Goal: Navigation & Orientation: Find specific page/section

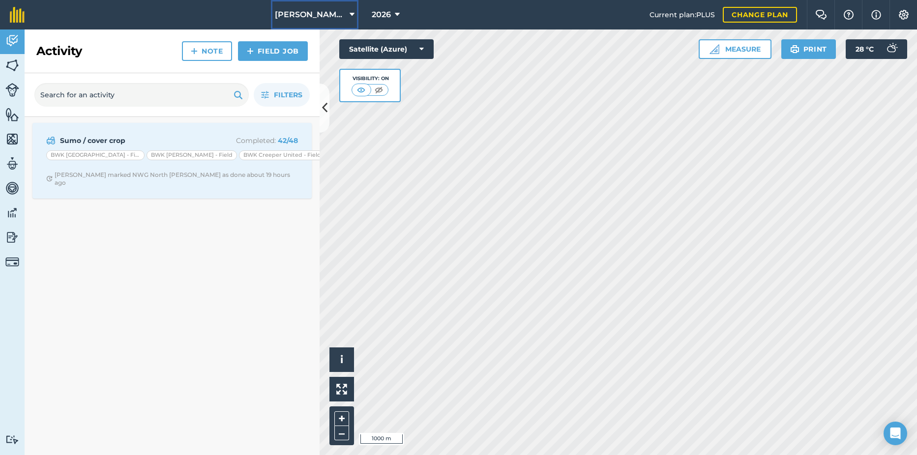
click at [320, 19] on span "[PERSON_NAME] Hayleys Partnership" at bounding box center [310, 15] width 71 height 12
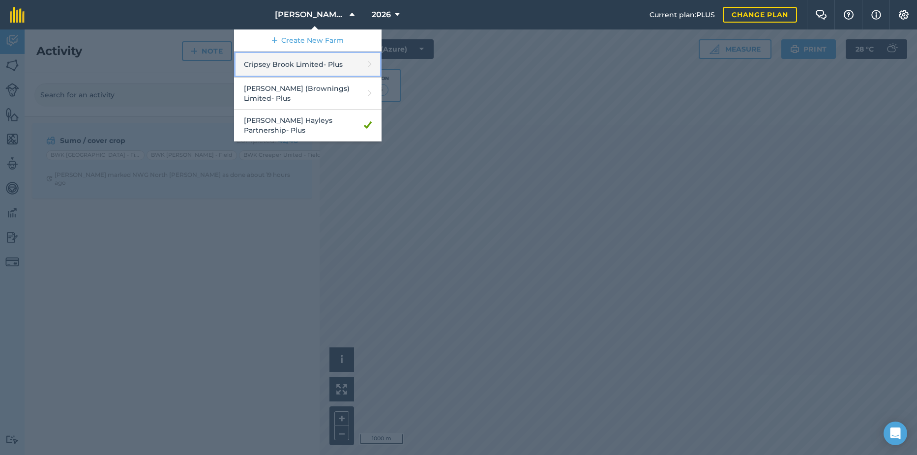
click at [300, 64] on link "Cripsey Brook Limited - Plus" at bounding box center [307, 65] width 147 height 26
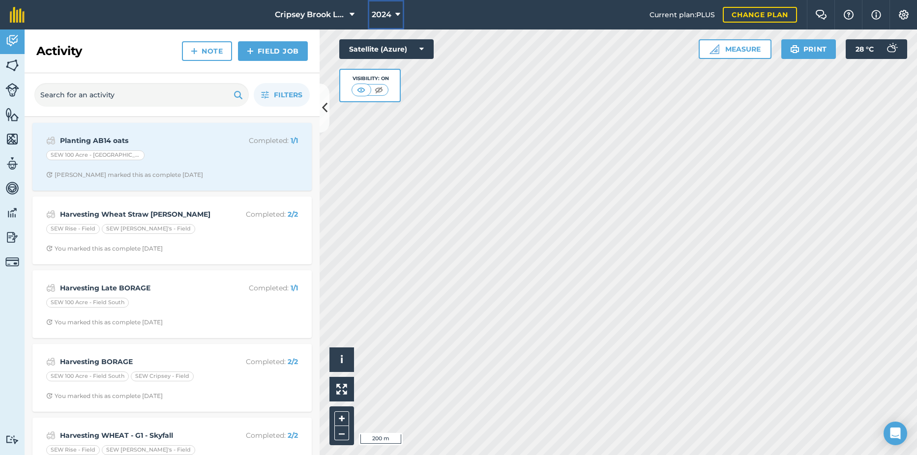
click at [395, 14] on icon at bounding box center [397, 15] width 5 height 12
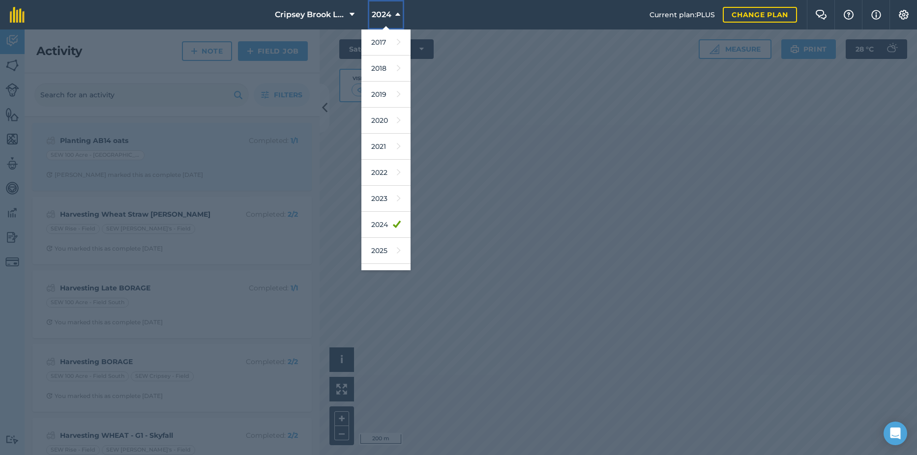
click at [395, 14] on icon at bounding box center [397, 15] width 5 height 12
click at [379, 15] on span "2024" at bounding box center [382, 15] width 20 height 12
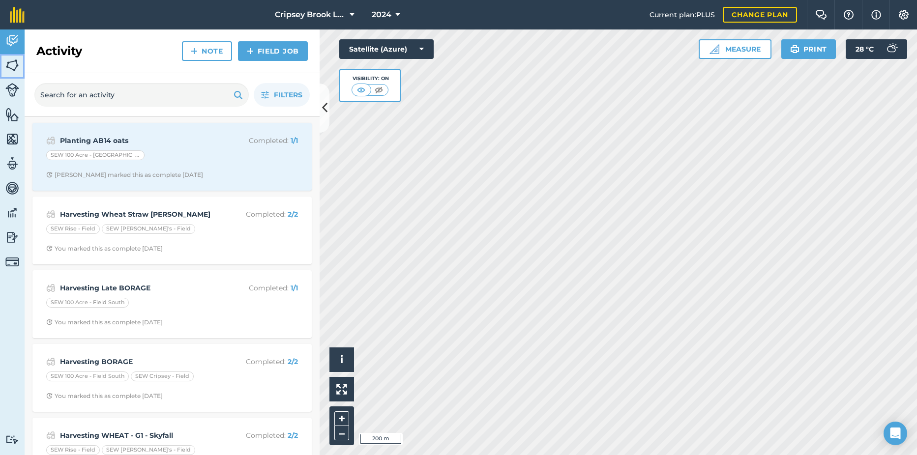
click at [10, 72] on img at bounding box center [12, 65] width 14 height 15
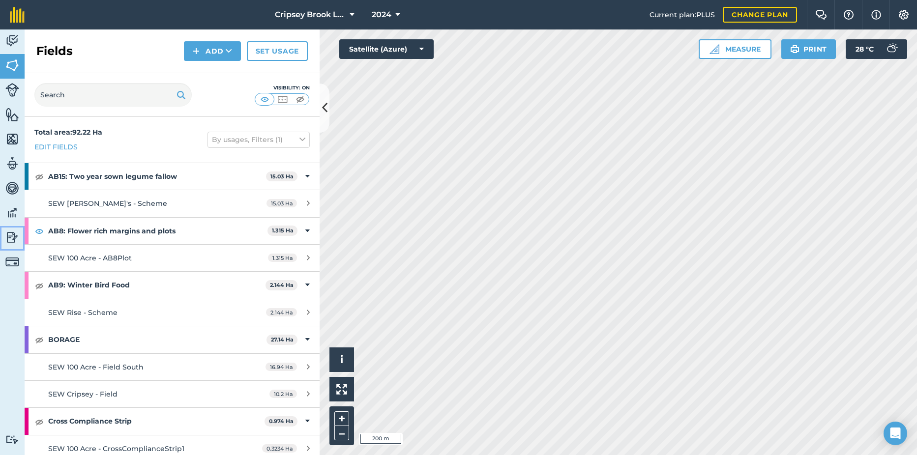
click at [13, 239] on img at bounding box center [12, 237] width 14 height 15
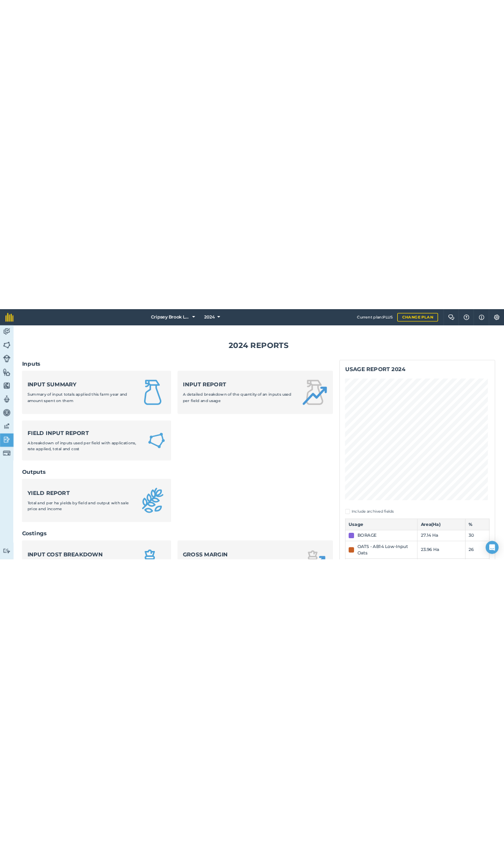
scroll to position [101, 0]
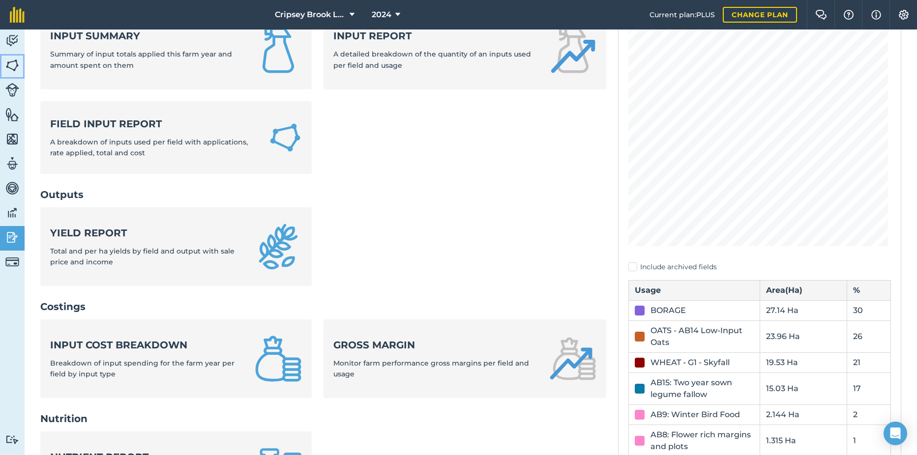
click at [10, 66] on img at bounding box center [12, 65] width 14 height 15
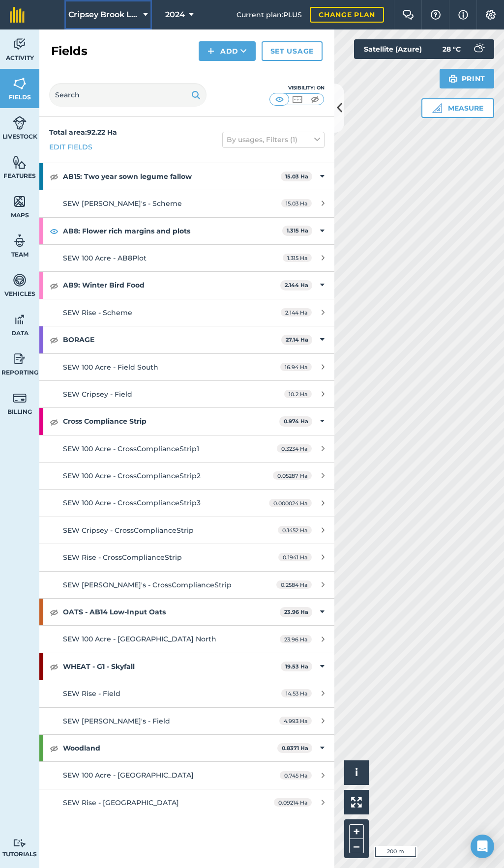
click at [127, 8] on button "Cripsey Brook Limited" at bounding box center [107, 14] width 87 height 29
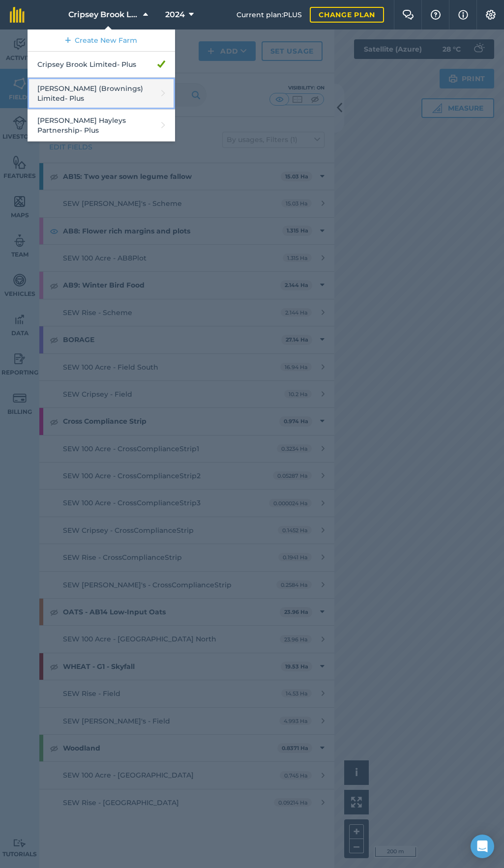
click at [104, 90] on link "[PERSON_NAME] (Brownings) Limited - Plus" at bounding box center [101, 94] width 147 height 32
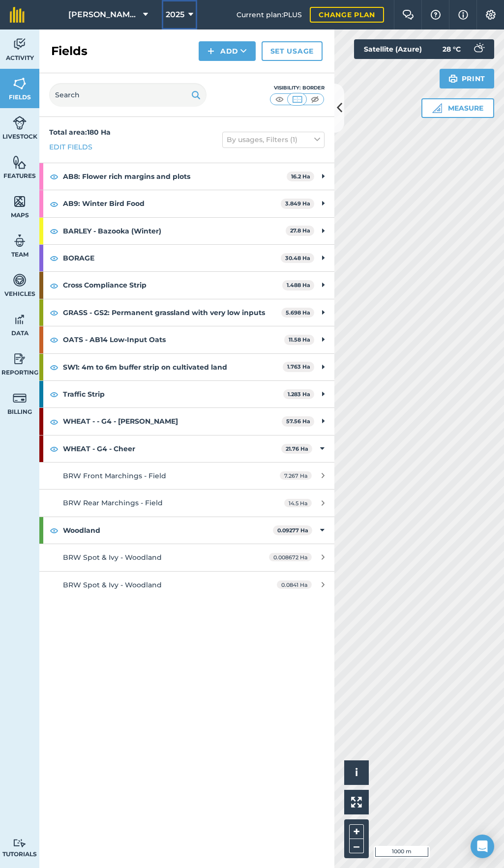
click at [187, 4] on button "2025" at bounding box center [179, 14] width 35 height 29
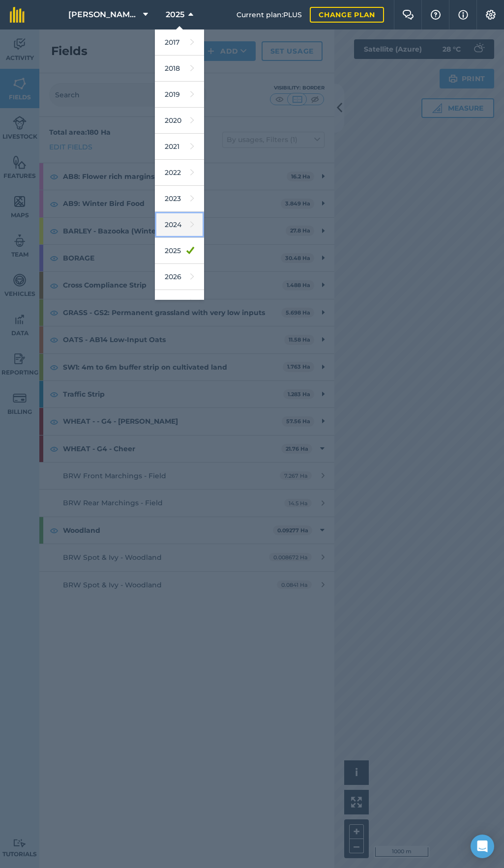
click at [173, 226] on link "2024" at bounding box center [179, 225] width 49 height 26
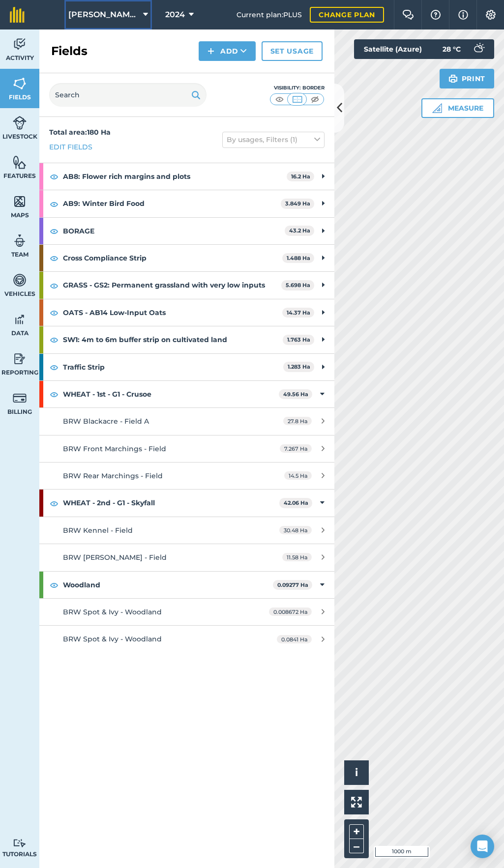
click at [122, 21] on button "[PERSON_NAME] (Brownings) Limited" at bounding box center [107, 14] width 87 height 29
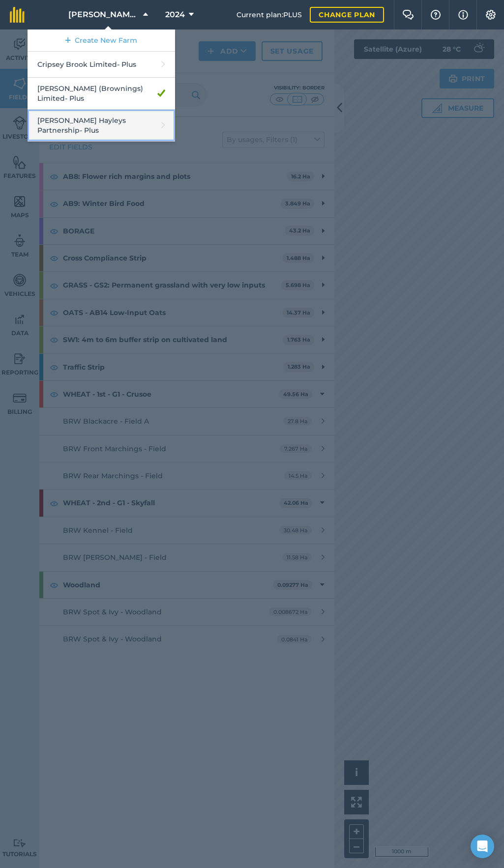
click at [115, 133] on link "[PERSON_NAME] Hayleys Partnership - Plus" at bounding box center [101, 126] width 147 height 32
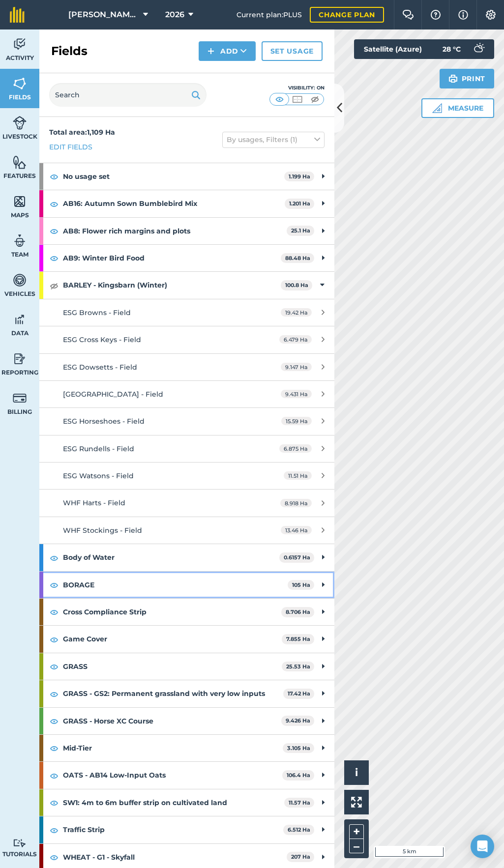
click at [313, 455] on div "BORAGE 105 Ha" at bounding box center [186, 585] width 295 height 27
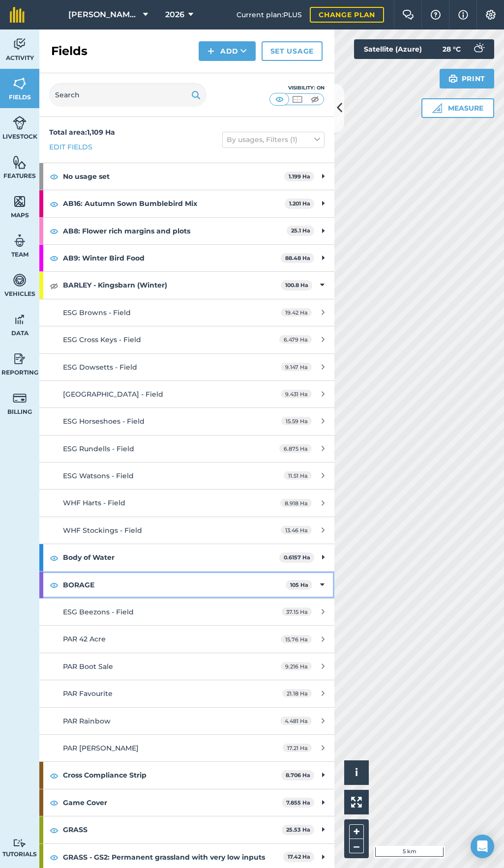
scroll to position [178, 0]
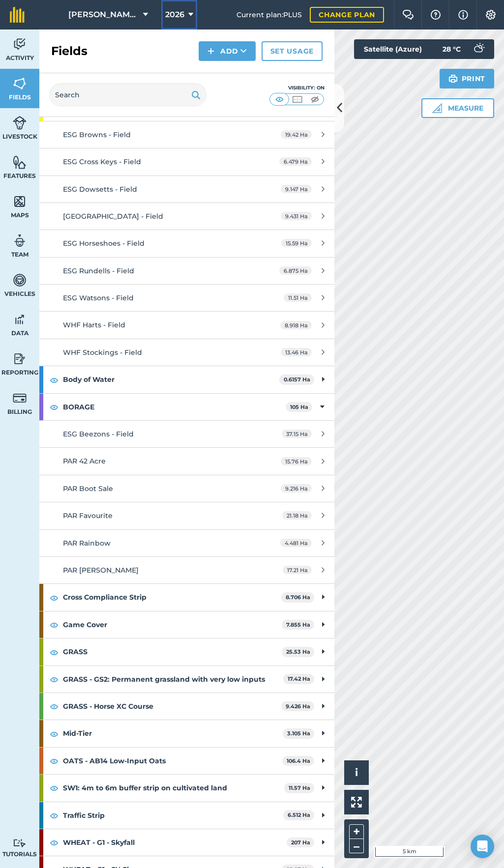
click at [188, 15] on icon at bounding box center [190, 15] width 5 height 12
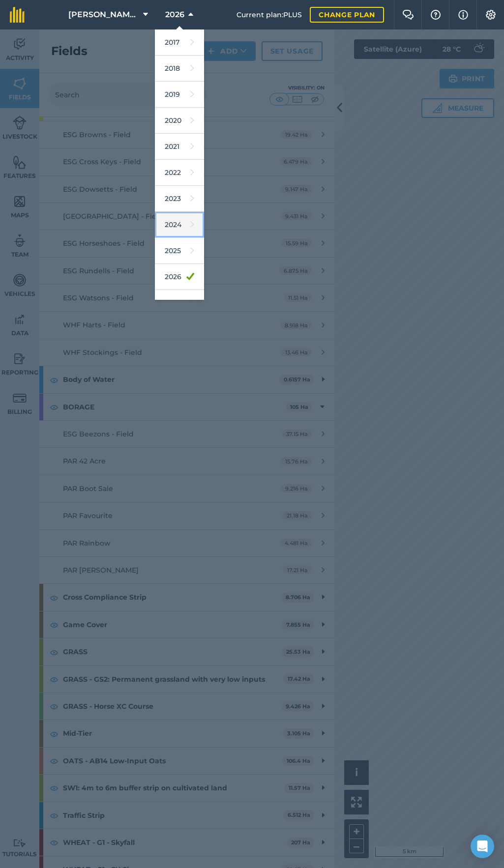
click at [174, 231] on link "2024" at bounding box center [179, 225] width 49 height 26
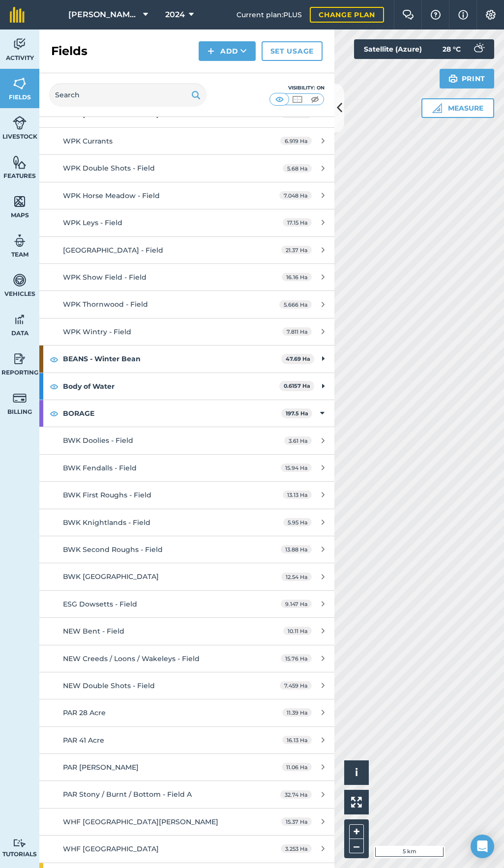
scroll to position [336, 0]
click at [302, 415] on span "197.5 Ha" at bounding box center [296, 413] width 31 height 10
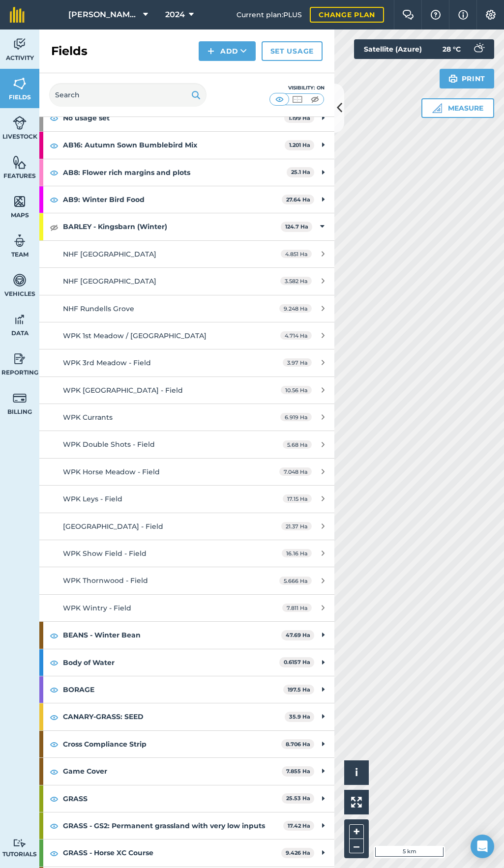
scroll to position [0, 0]
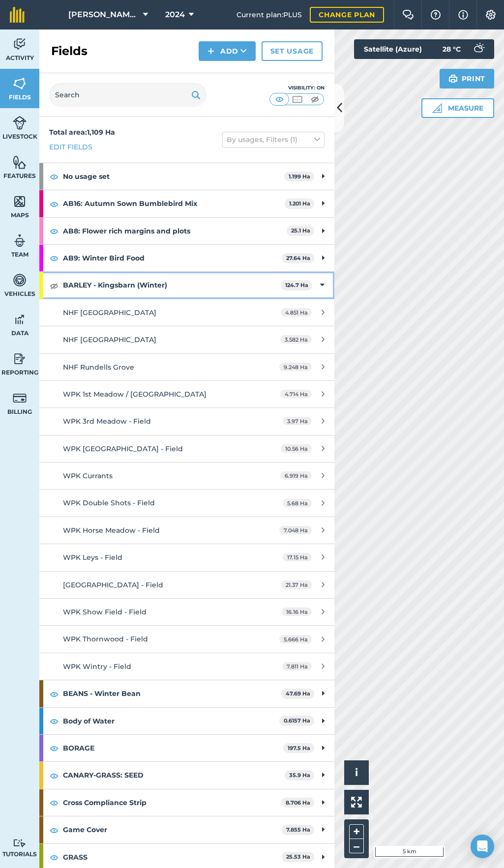
click at [320, 283] on icon at bounding box center [322, 285] width 4 height 11
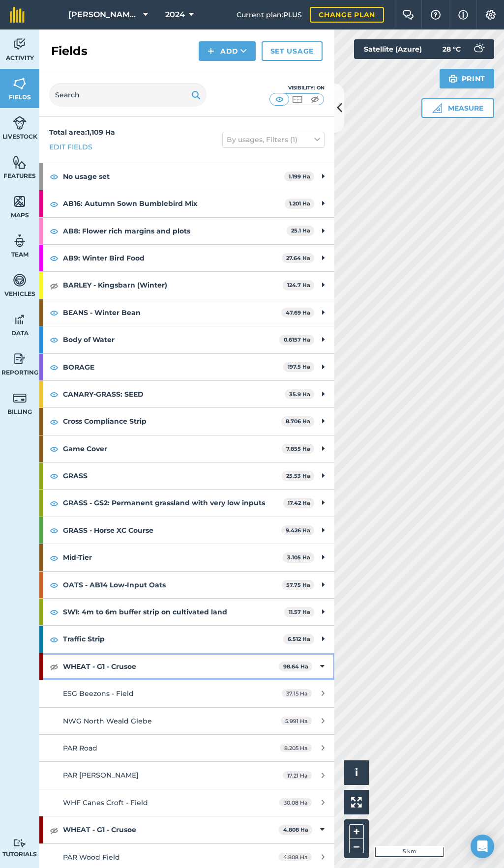
click at [320, 455] on icon at bounding box center [322, 666] width 4 height 11
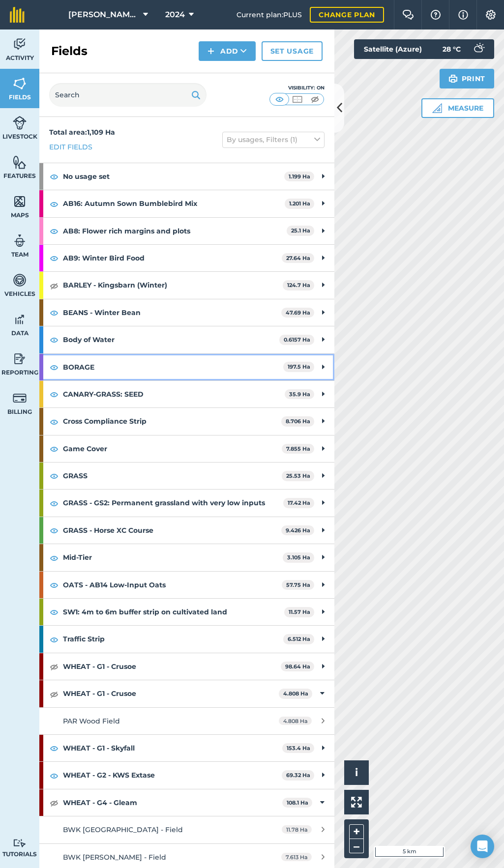
click at [317, 368] on div "BORAGE 197.5 Ha" at bounding box center [186, 367] width 295 height 27
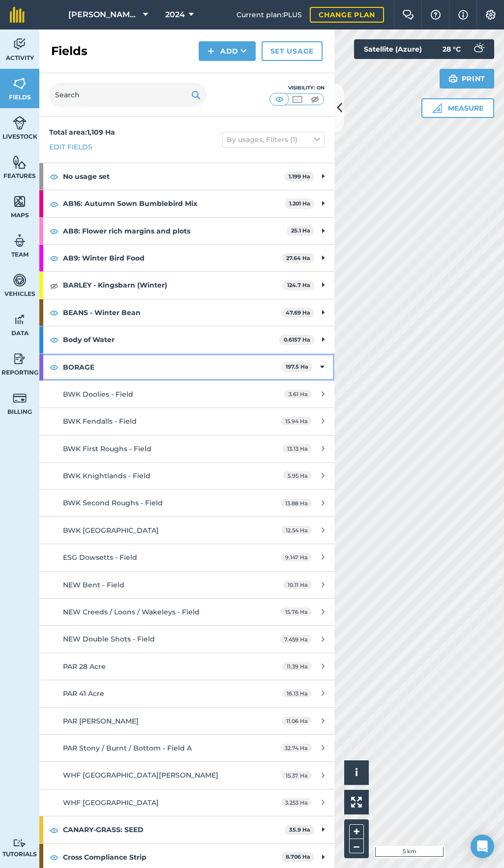
click at [317, 368] on div "BORAGE 197.5 Ha" at bounding box center [186, 367] width 295 height 27
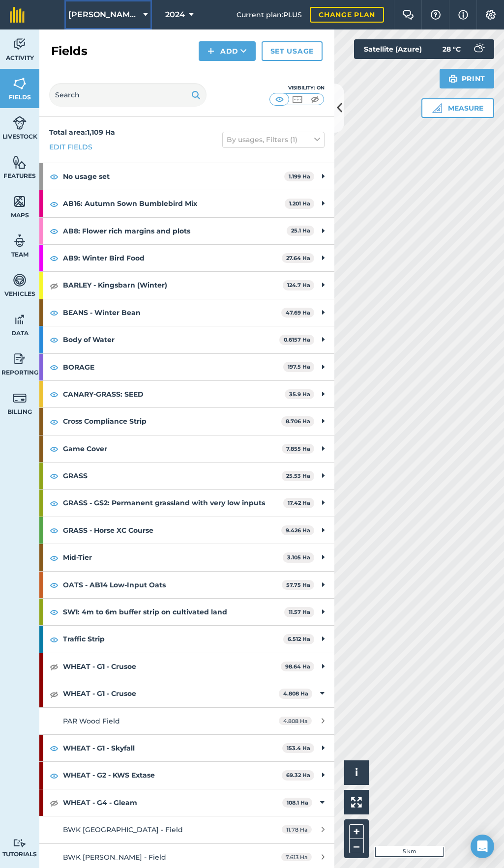
click at [119, 18] on span "[PERSON_NAME] Hayleys Partnership" at bounding box center [103, 15] width 71 height 12
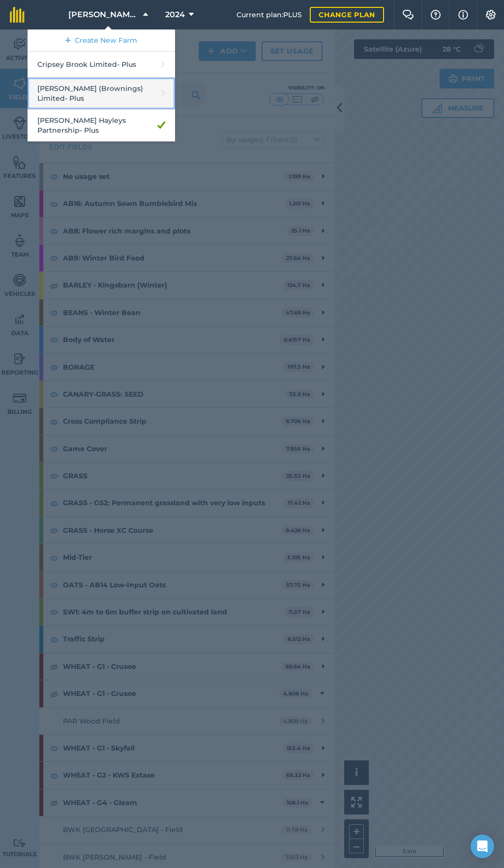
click at [121, 89] on link "[PERSON_NAME] (Brownings) Limited - Plus" at bounding box center [101, 94] width 147 height 32
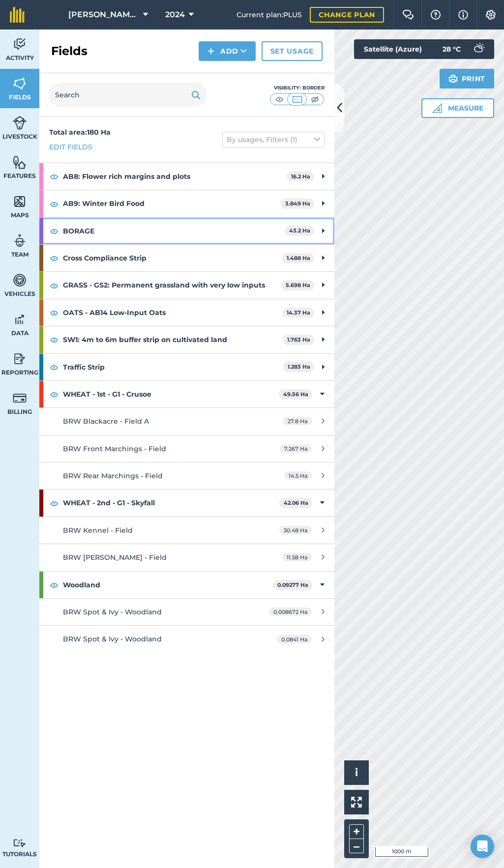
click at [313, 228] on span "43.2 Ha" at bounding box center [299, 231] width 29 height 10
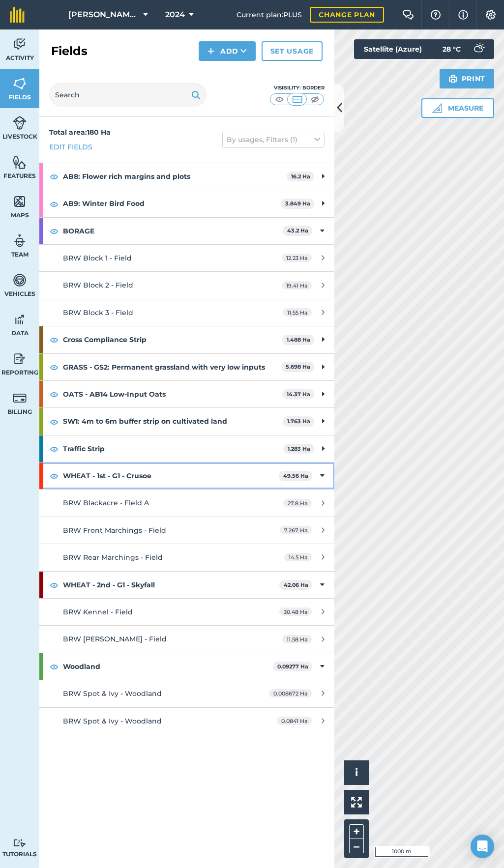
click at [322, 455] on icon at bounding box center [322, 475] width 4 height 11
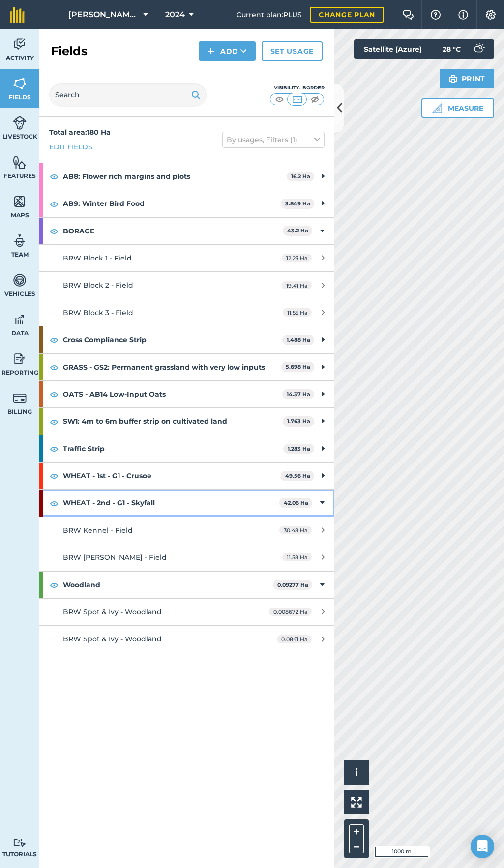
click at [321, 455] on icon at bounding box center [322, 502] width 4 height 11
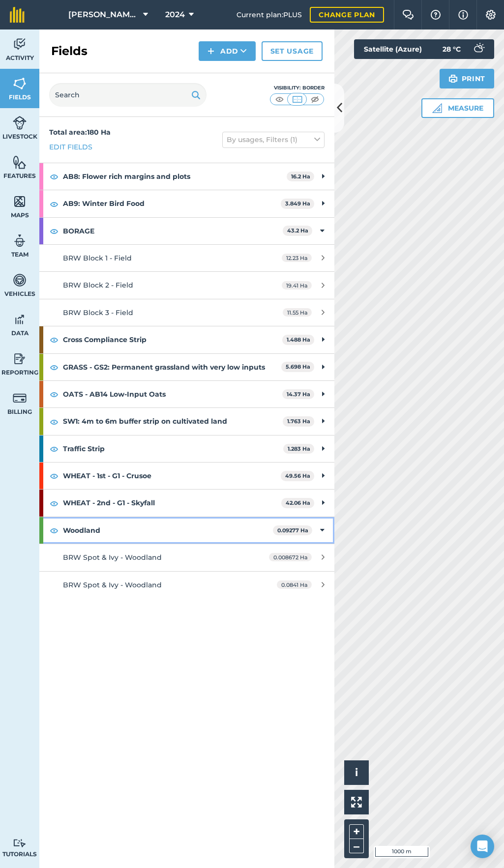
click at [321, 455] on icon at bounding box center [322, 530] width 4 height 11
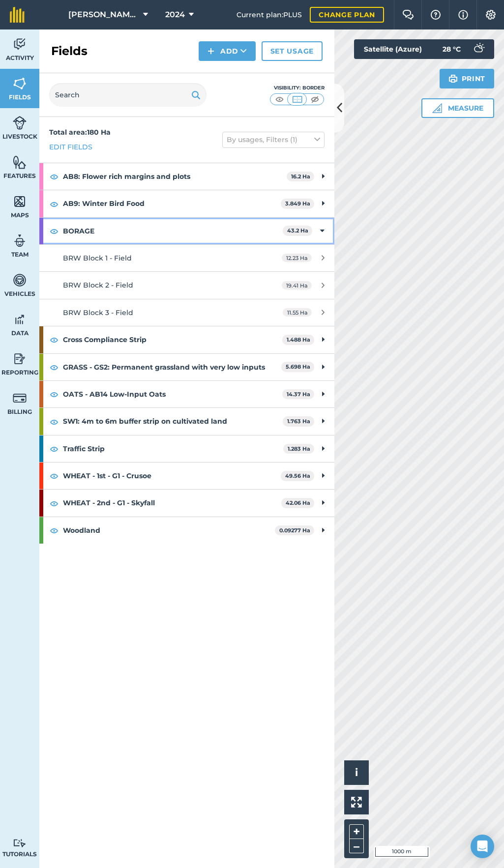
click at [325, 236] on div "BORAGE 43.2 Ha" at bounding box center [186, 231] width 295 height 27
